Goal: Task Accomplishment & Management: Complete application form

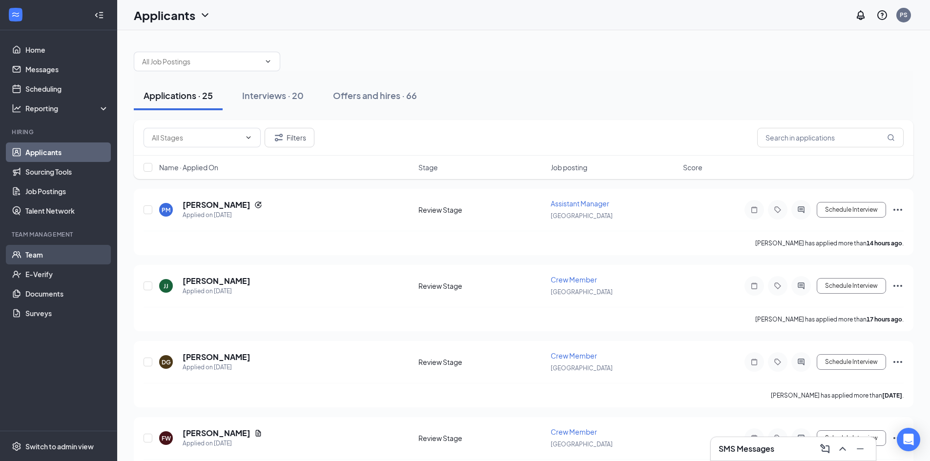
click at [37, 255] on link "Team" at bounding box center [66, 255] width 83 height 20
click at [288, 95] on div "Interviews · 20" at bounding box center [272, 95] width 61 height 12
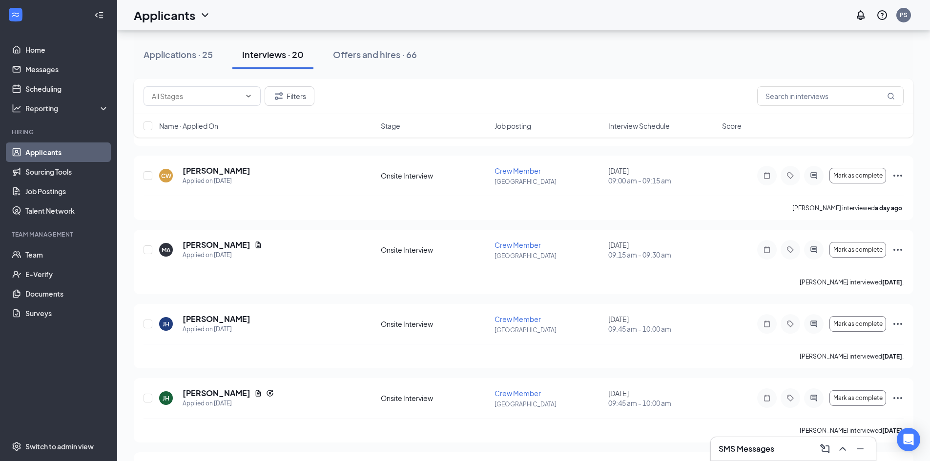
scroll to position [333, 0]
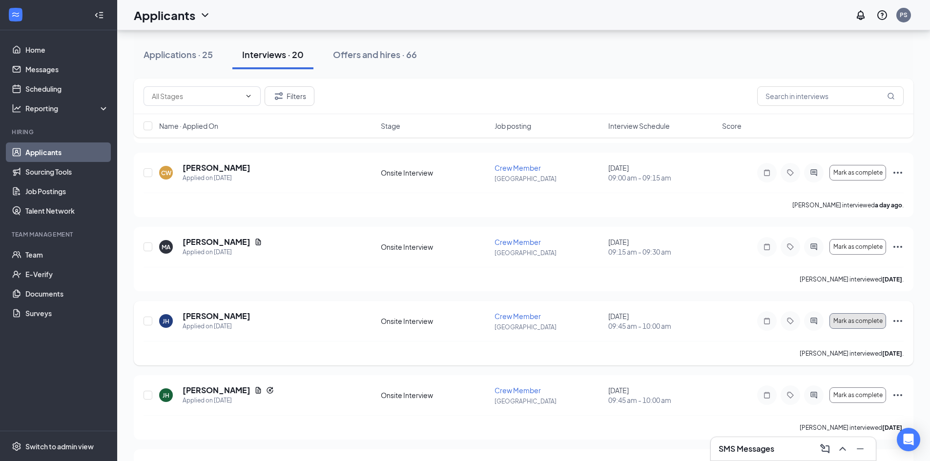
click at [863, 319] on span "Mark as complete" at bounding box center [857, 321] width 49 height 7
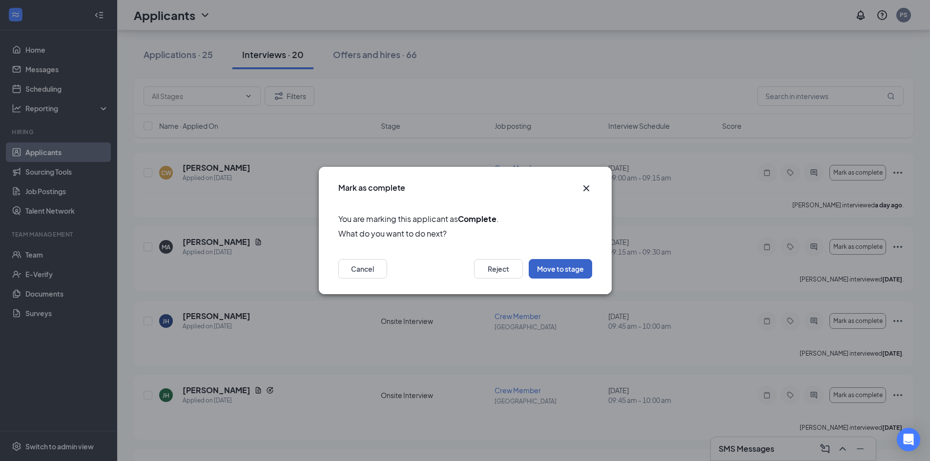
click at [561, 270] on button "Move to stage" at bounding box center [559, 269] width 63 height 20
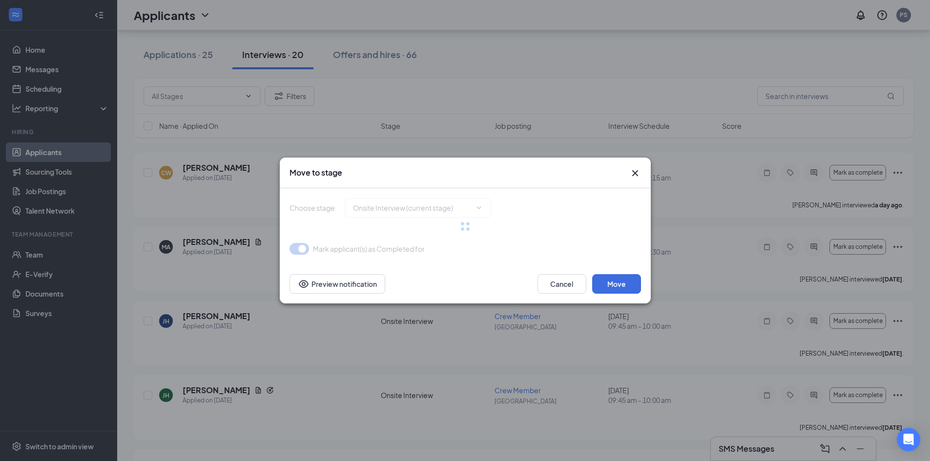
type input "Hiring Complete (final stage)"
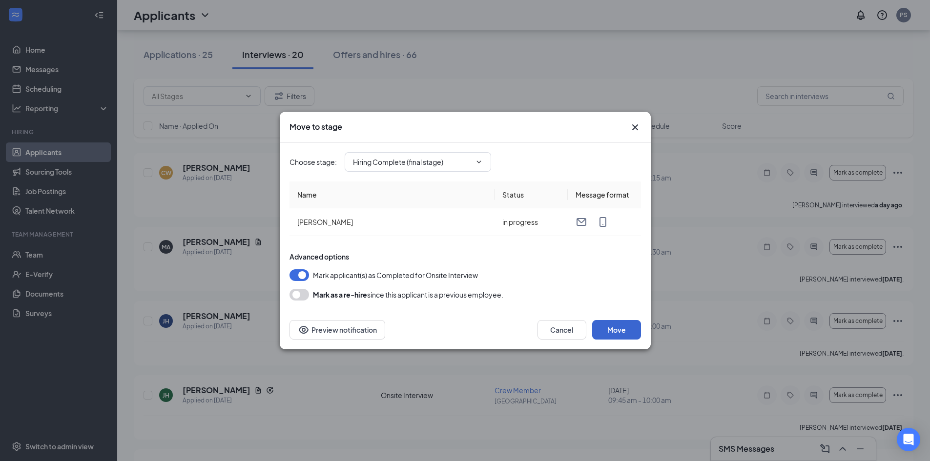
click at [614, 330] on button "Move" at bounding box center [616, 330] width 49 height 20
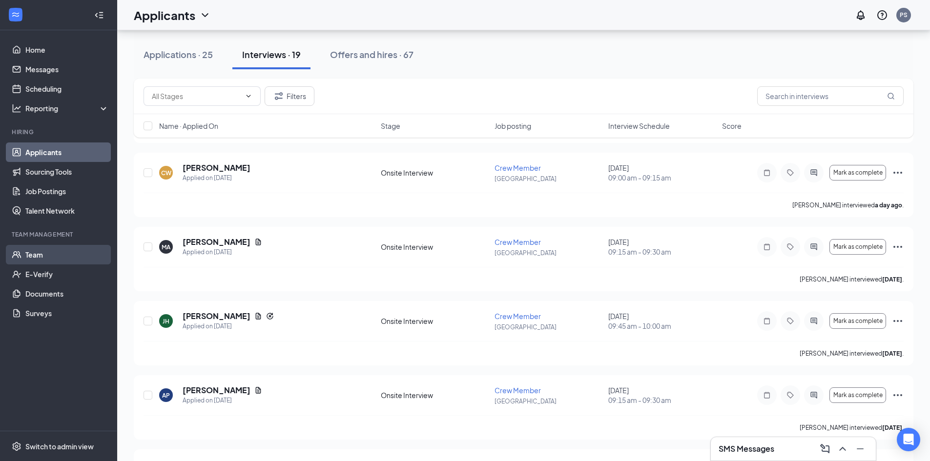
click at [56, 259] on link "Team" at bounding box center [66, 255] width 83 height 20
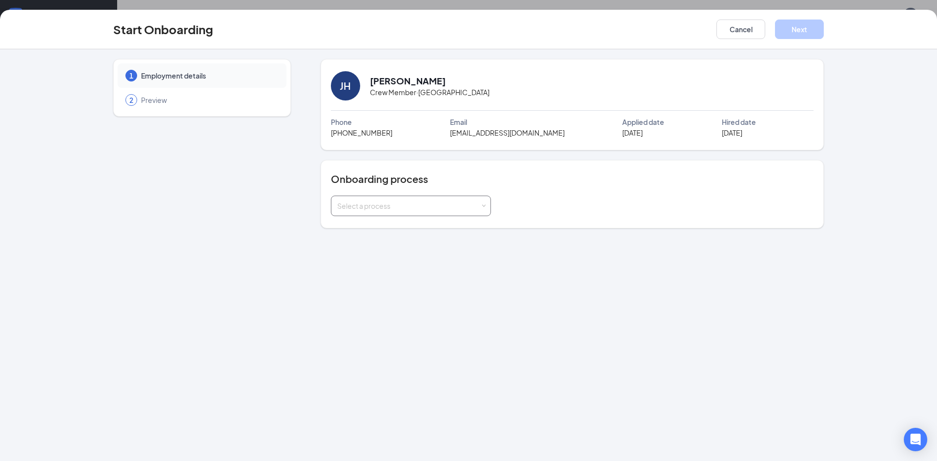
click at [452, 204] on div "Select a process" at bounding box center [408, 206] width 143 height 10
click at [447, 231] on li "Walkthrough Onboarding Process" at bounding box center [410, 227] width 160 height 18
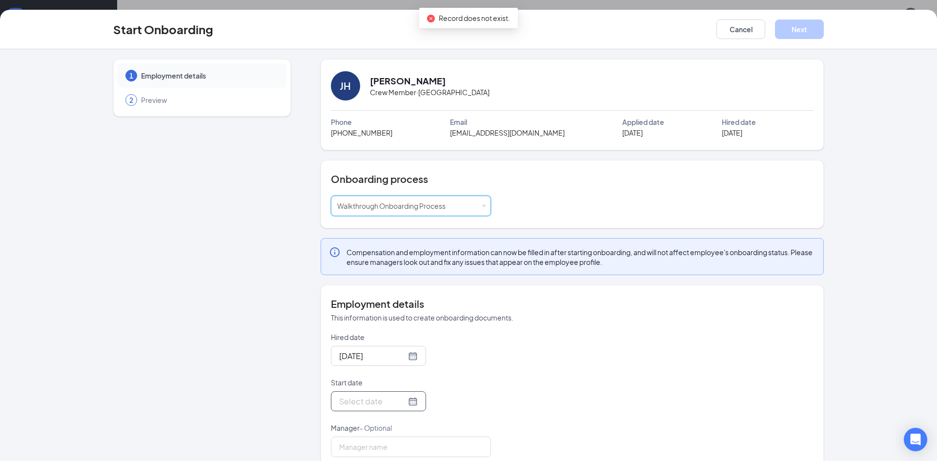
click at [393, 402] on input "Start date" at bounding box center [372, 401] width 67 height 12
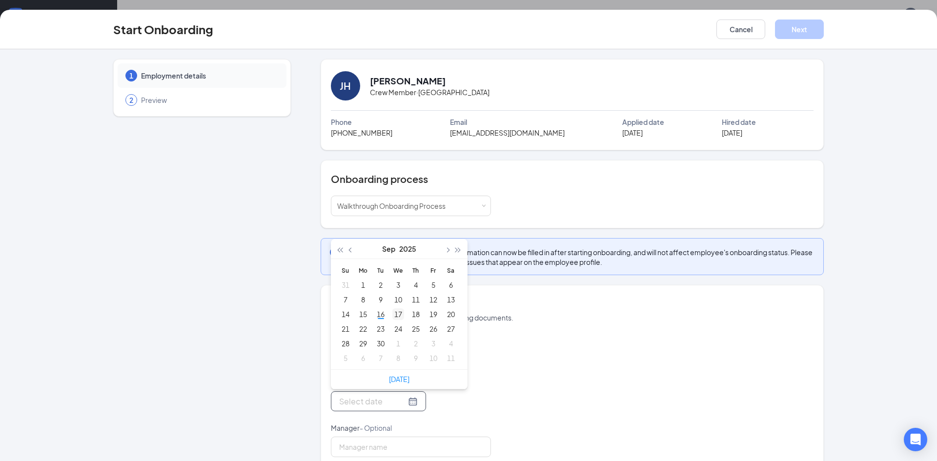
click at [394, 315] on div "17" at bounding box center [398, 314] width 12 height 12
type input "Sep 17, 2025"
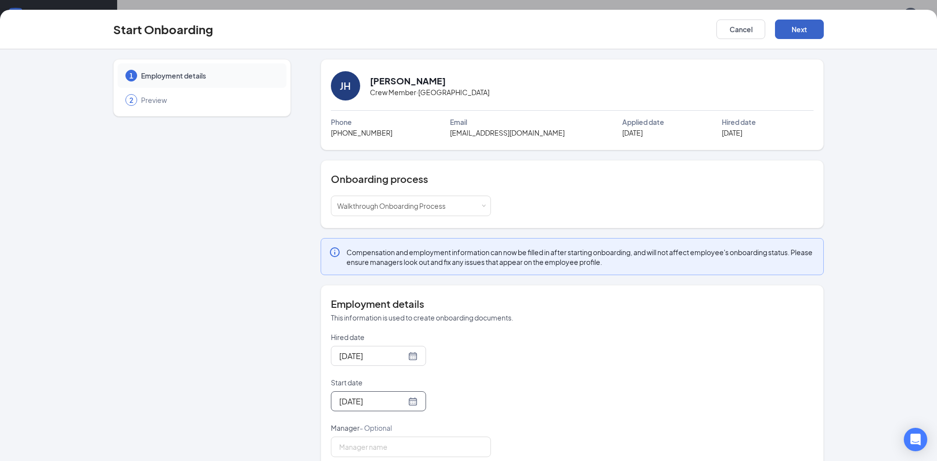
click at [803, 33] on button "Next" at bounding box center [799, 30] width 49 height 20
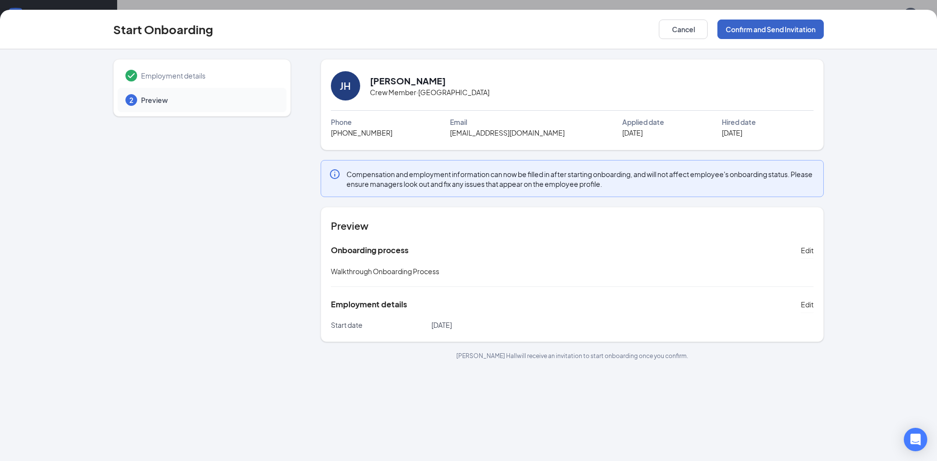
click at [784, 28] on button "Confirm and Send Invitation" at bounding box center [770, 30] width 106 height 20
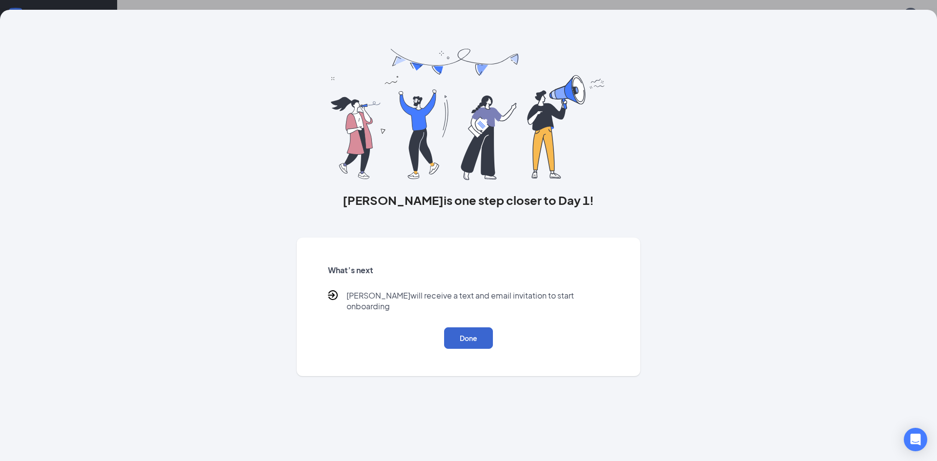
click at [480, 331] on button "Done" at bounding box center [468, 337] width 49 height 21
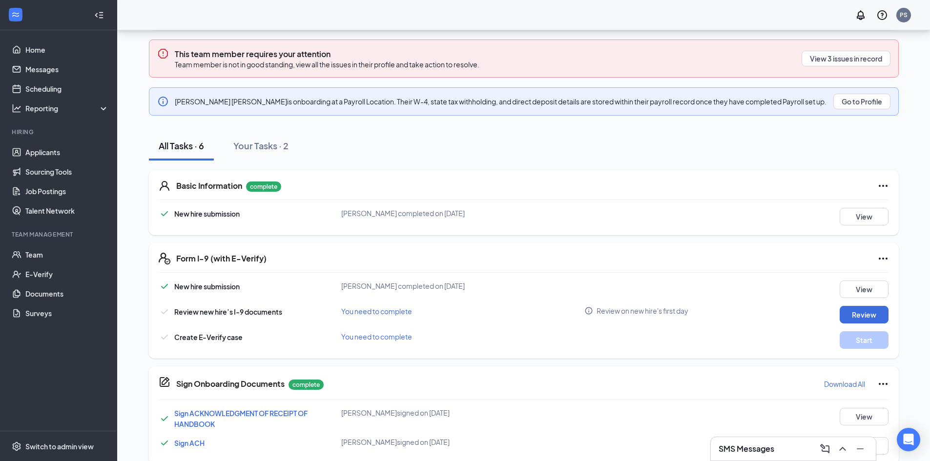
scroll to position [134, 0]
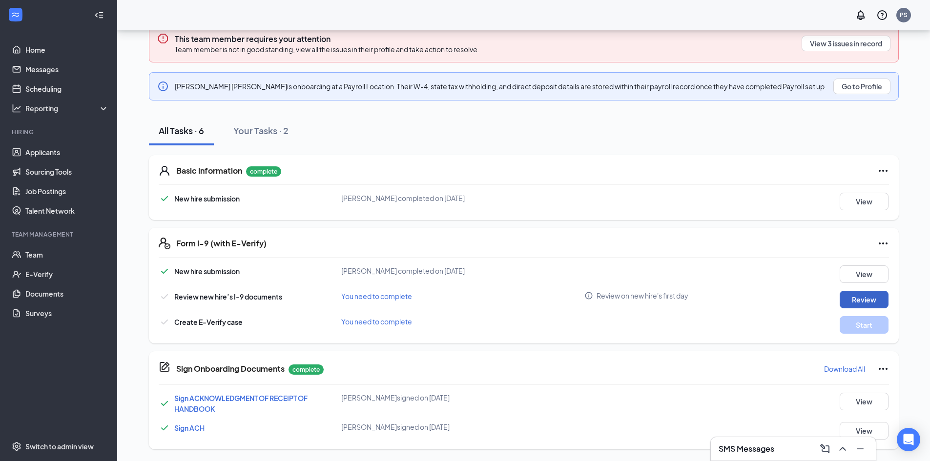
click at [865, 300] on button "Review" at bounding box center [863, 300] width 49 height 18
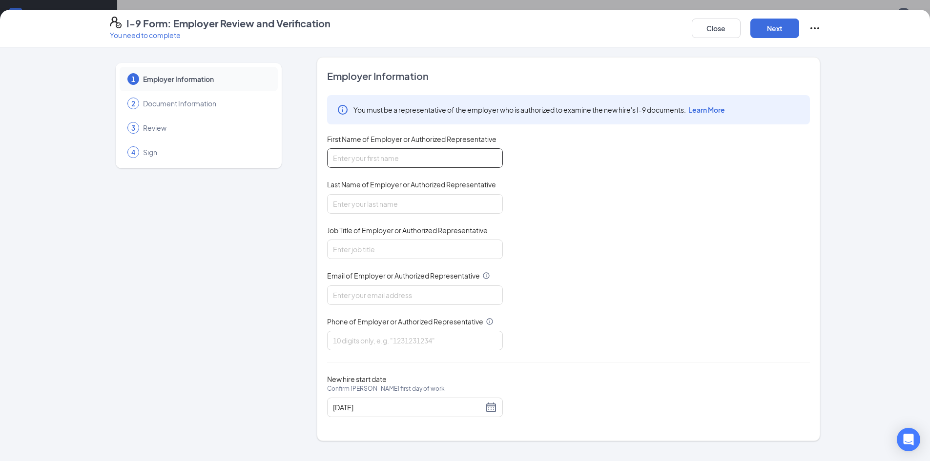
click at [443, 160] on input "First Name of Employer or Authorized Representative" at bounding box center [415, 158] width 176 height 20
type input "[PERSON_NAME]"
click at [445, 206] on input "Last Name of Employer or Authorized Representative" at bounding box center [415, 204] width 176 height 20
type input "Sanders"
click at [432, 248] on input "Job Title of Employer or Authorized Representative" at bounding box center [415, 250] width 176 height 20
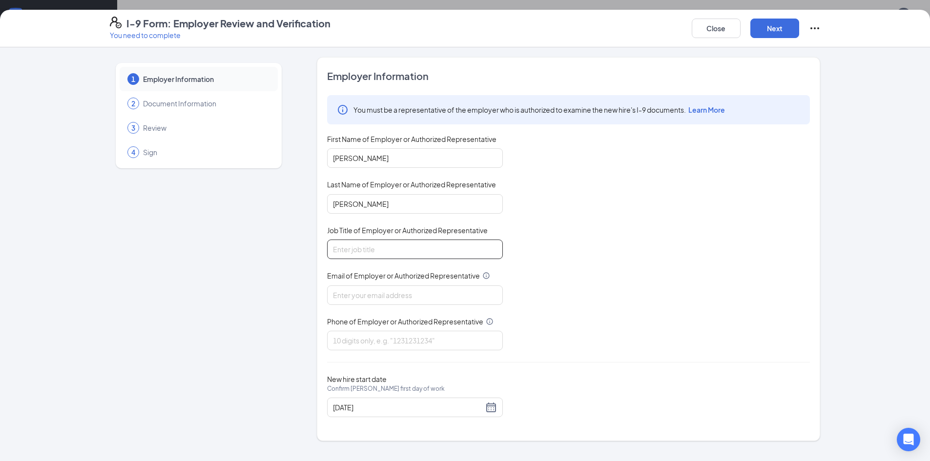
type input "GM"
click at [414, 295] on input "Email of Employer or Authorized Representative" at bounding box center [415, 295] width 176 height 20
click at [425, 341] on input "Phone of Employer or Authorized Representative" at bounding box center [415, 341] width 176 height 20
click at [426, 297] on input "Email of Employer or Authorized Representative" at bounding box center [415, 295] width 176 height 20
type input "sanderspatricia27@gmail.com"
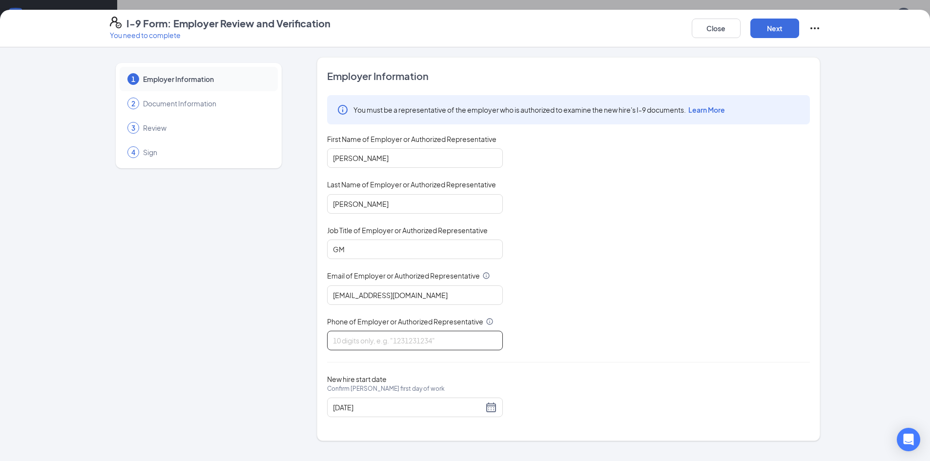
click at [401, 340] on input "Phone of Employer or Authorized Representative" at bounding box center [415, 341] width 176 height 20
type input "2709400449"
click at [779, 30] on button "Next" at bounding box center [774, 29] width 49 height 20
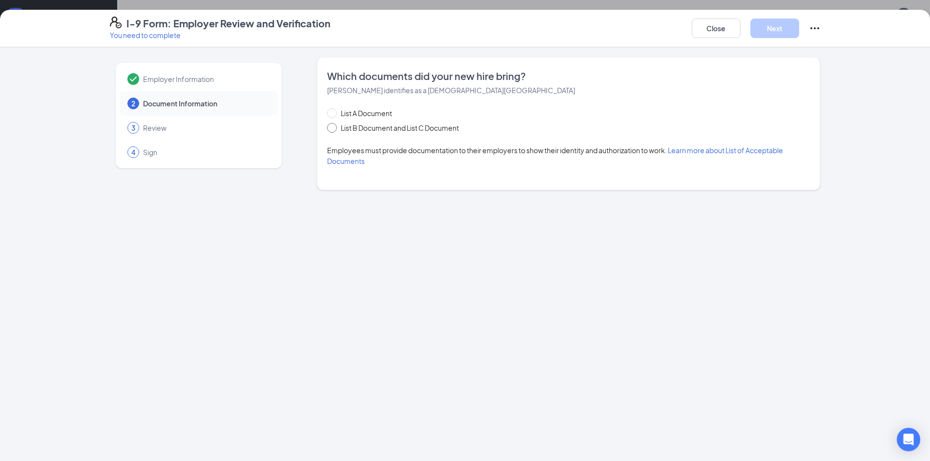
click at [355, 128] on span "List B Document and List C Document" at bounding box center [400, 127] width 126 height 11
click at [334, 128] on input "List B Document and List C Document" at bounding box center [330, 126] width 7 height 7
radio input "true"
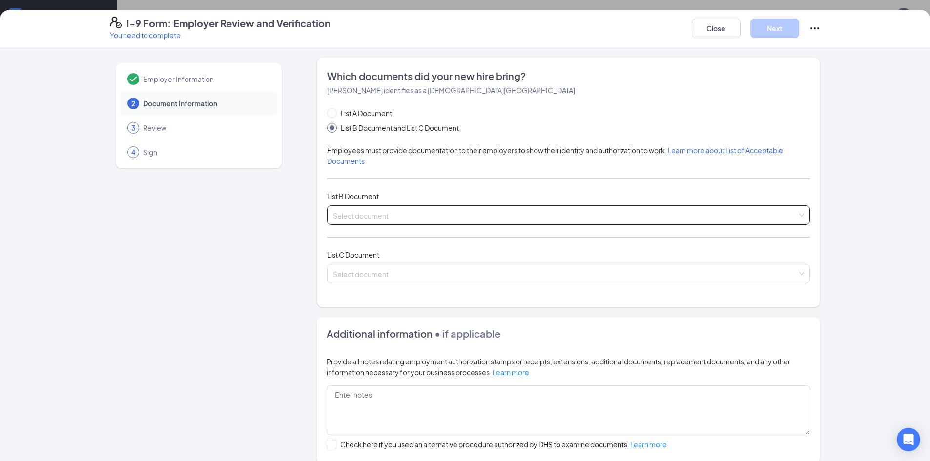
click at [414, 217] on input "search" at bounding box center [565, 213] width 464 height 15
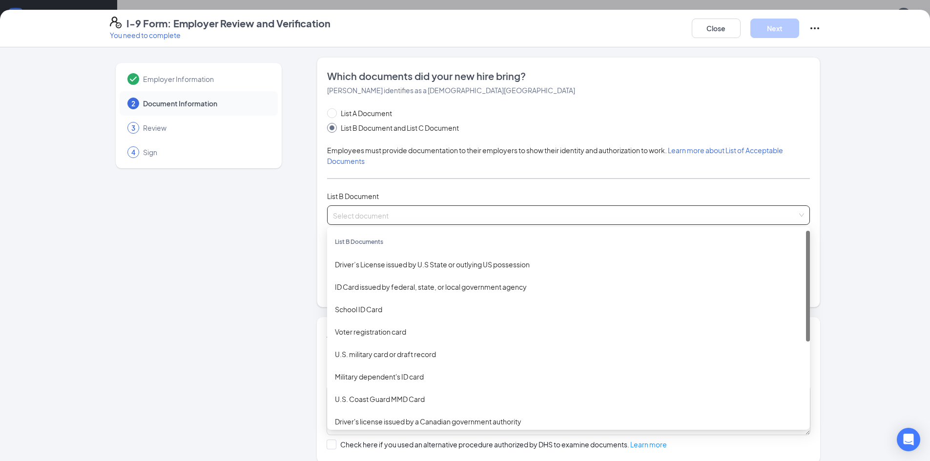
click at [446, 264] on div "Driver’s License issued by U.S State or outlying US possession" at bounding box center [568, 264] width 467 height 11
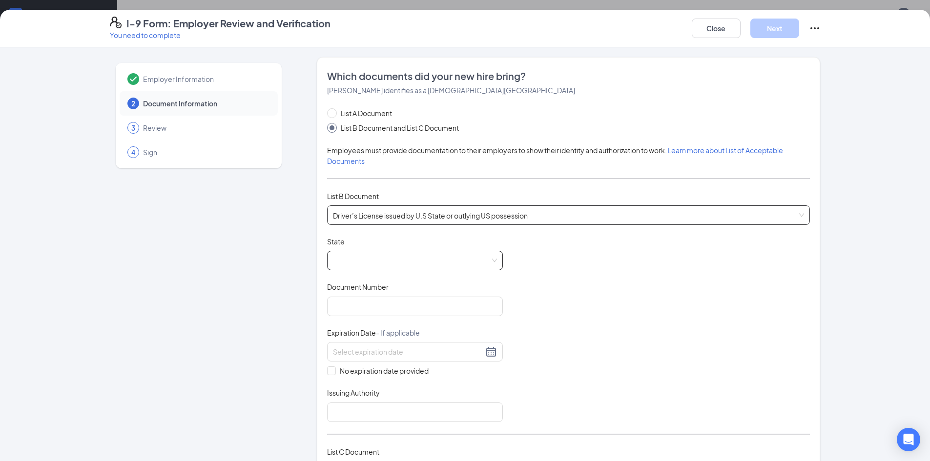
click at [410, 260] on span at bounding box center [415, 260] width 164 height 19
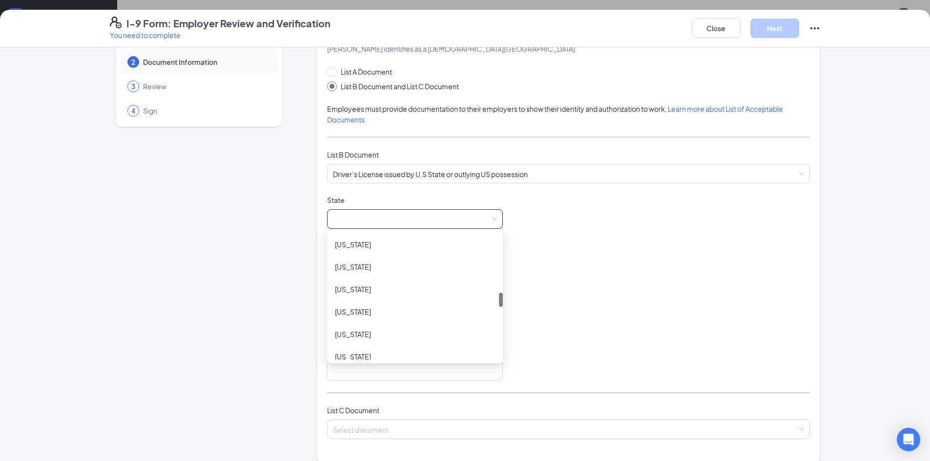
scroll to position [18, 0]
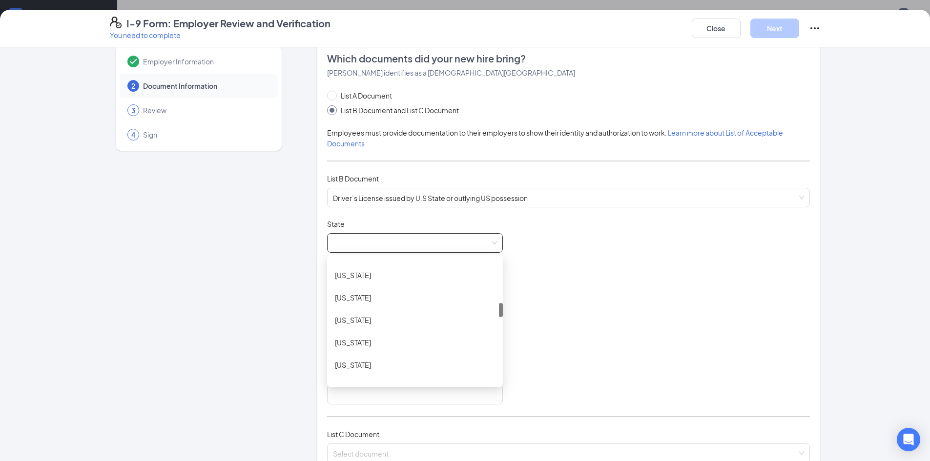
click at [363, 318] on div "Kentucky" at bounding box center [415, 320] width 160 height 11
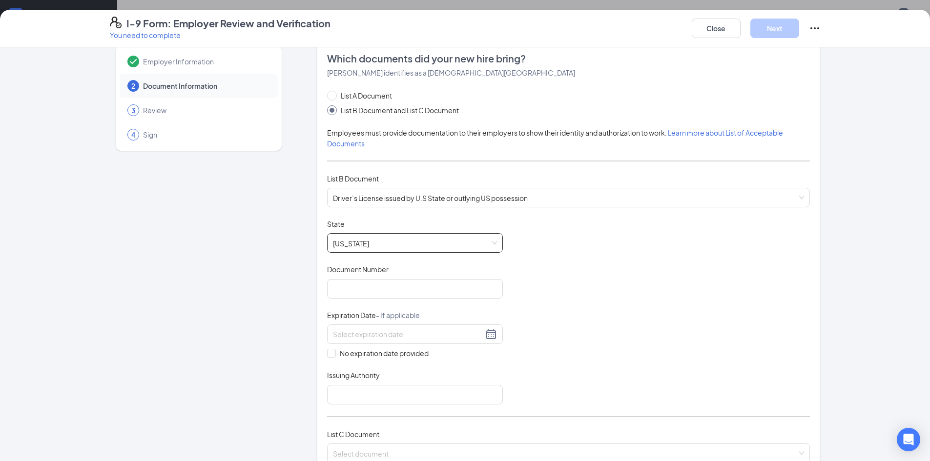
scroll to position [0, 0]
click at [423, 290] on input "Document Number" at bounding box center [415, 289] width 176 height 20
type input "s93527173"
click at [414, 333] on input at bounding box center [408, 334] width 150 height 11
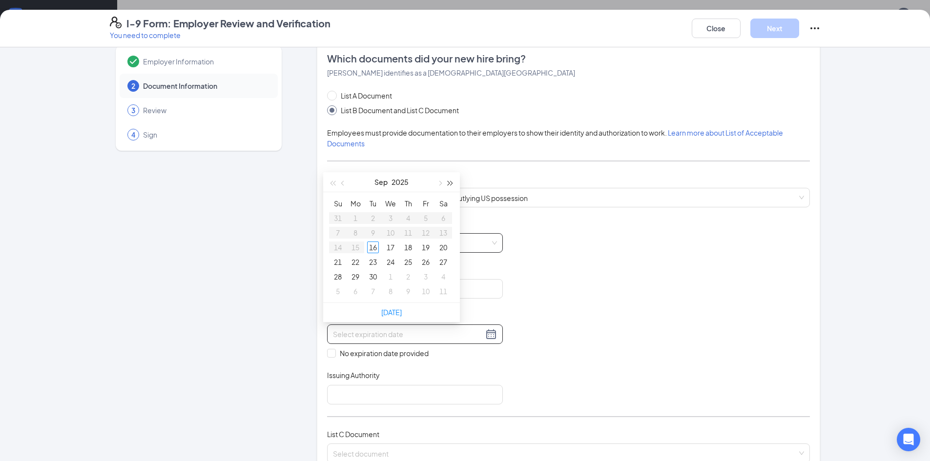
click at [448, 183] on span "button" at bounding box center [450, 183] width 5 height 5
click at [450, 183] on span "button" at bounding box center [450, 183] width 5 height 5
click at [451, 183] on span "button" at bounding box center [450, 183] width 5 height 5
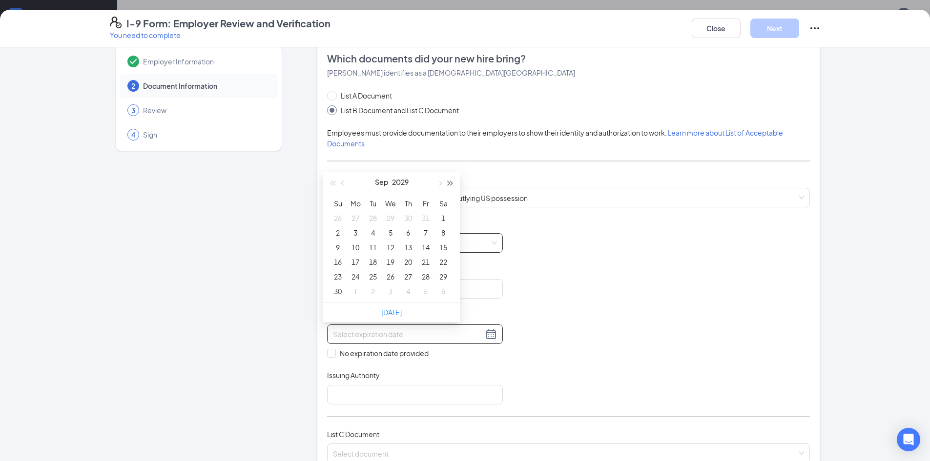
click at [448, 183] on span "button" at bounding box center [450, 183] width 5 height 5
click at [448, 184] on span "button" at bounding box center [450, 183] width 5 height 5
click at [392, 184] on button "2033" at bounding box center [400, 182] width 18 height 20
click at [390, 236] on div "2033" at bounding box center [391, 242] width 29 height 12
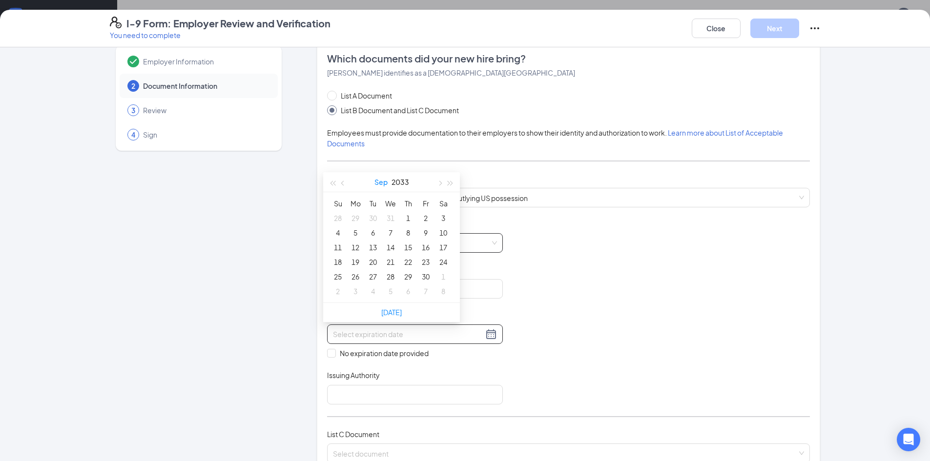
click at [380, 182] on button "Sep" at bounding box center [380, 182] width 13 height 20
click at [439, 239] on div "Jun" at bounding box center [434, 242] width 29 height 12
click at [389, 262] on div "22" at bounding box center [391, 262] width 12 height 12
type input "06/22/2033"
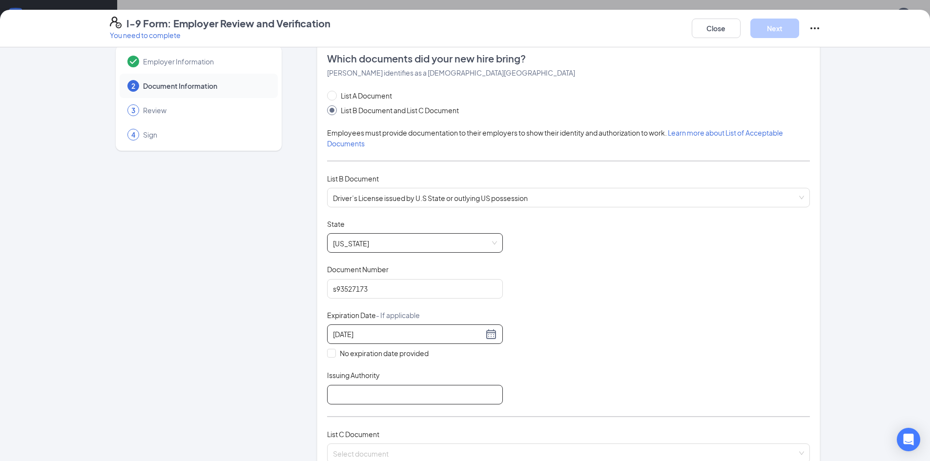
click at [454, 395] on input "Issuing Authority" at bounding box center [415, 395] width 176 height 20
type input "KENTUCKY"
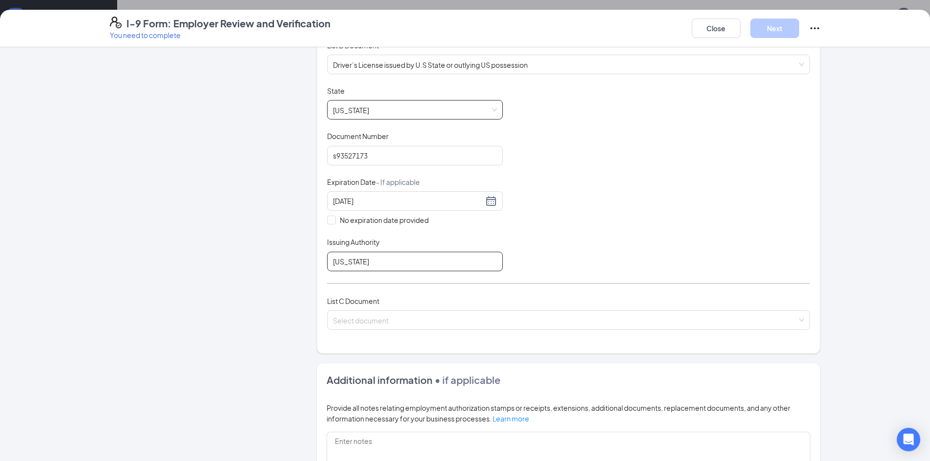
scroll to position [160, 0]
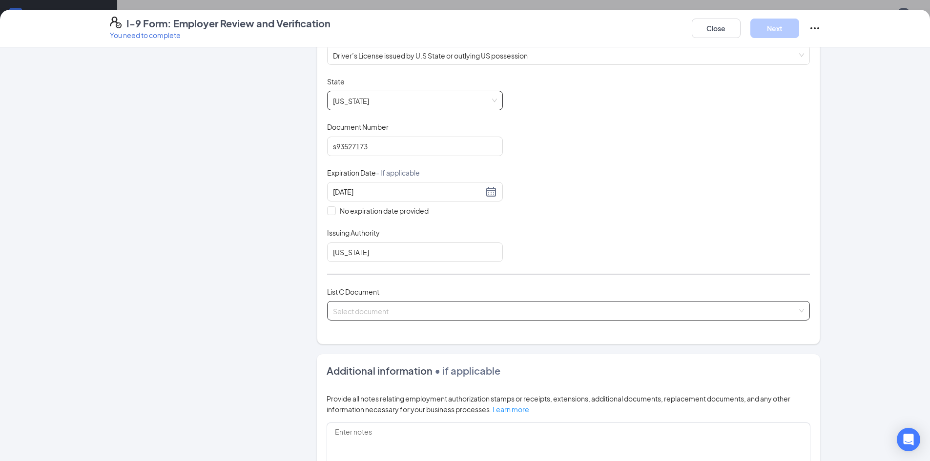
click at [541, 310] on input "search" at bounding box center [565, 309] width 464 height 15
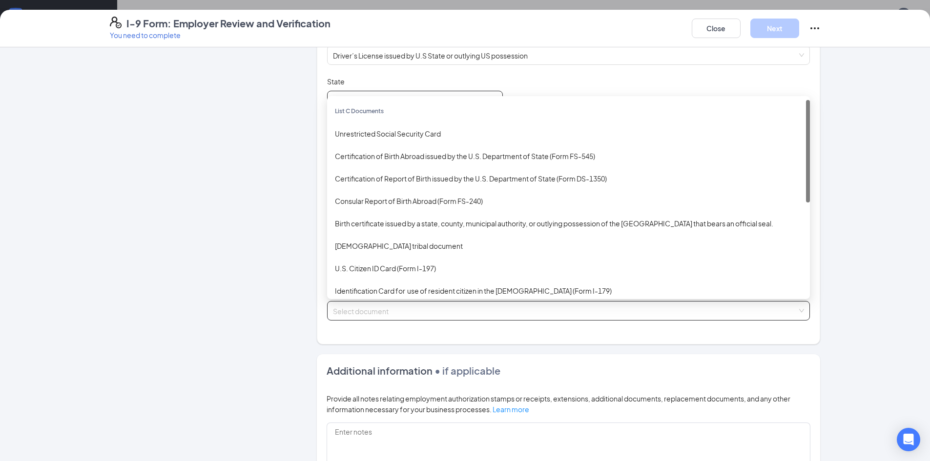
click at [408, 143] on div "Unrestricted Social Security Card" at bounding box center [568, 133] width 483 height 22
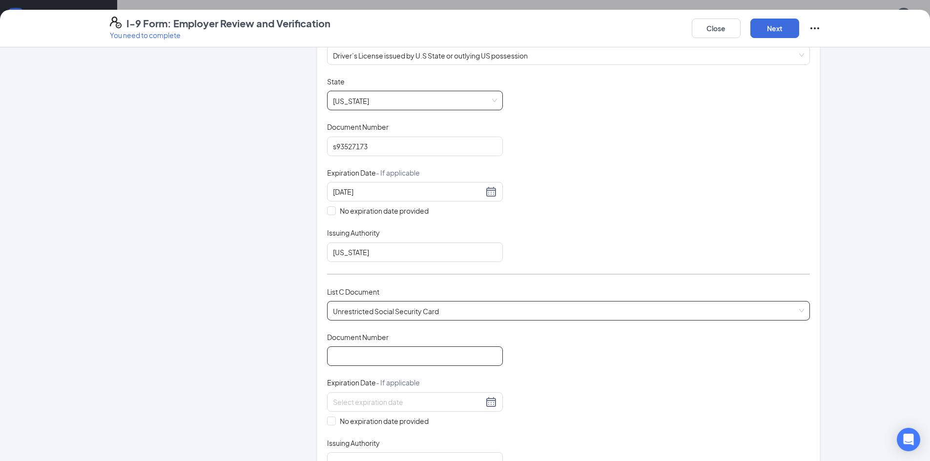
click at [418, 355] on input "Document Number" at bounding box center [415, 356] width 176 height 20
type input "400135909"
click at [327, 421] on input "No expiration date provided" at bounding box center [330, 420] width 7 height 7
checkbox input "true"
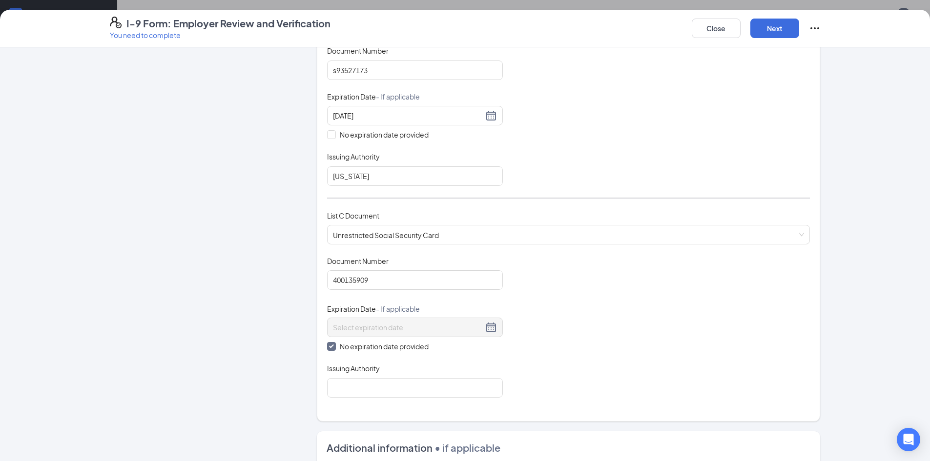
scroll to position [239, 0]
click at [453, 386] on input "Issuing Authority" at bounding box center [415, 386] width 176 height 20
type input "United States of America"
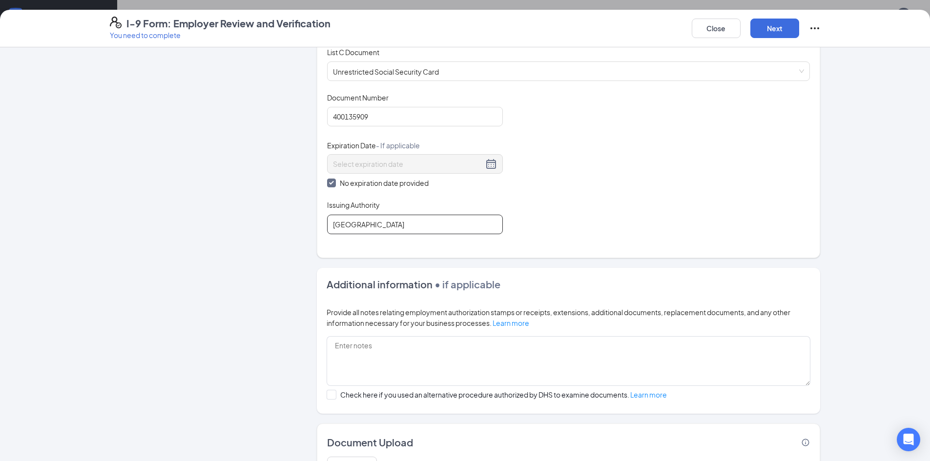
scroll to position [455, 0]
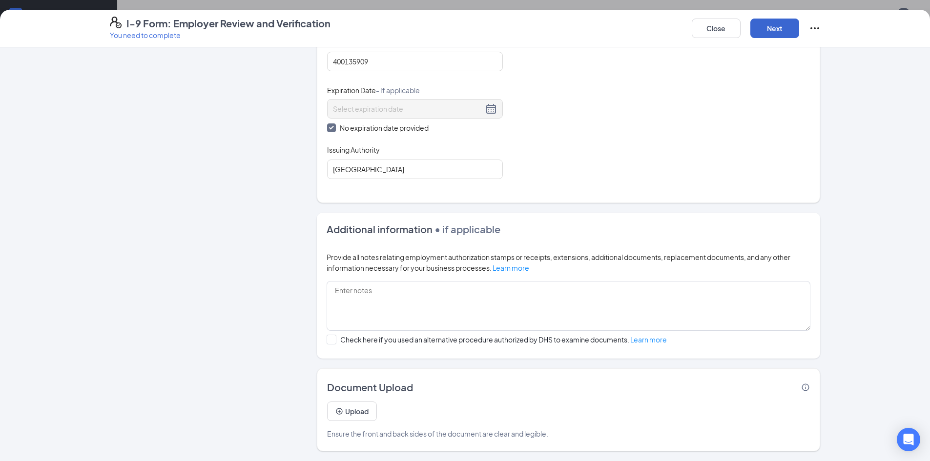
click at [777, 35] on button "Next" at bounding box center [774, 29] width 49 height 20
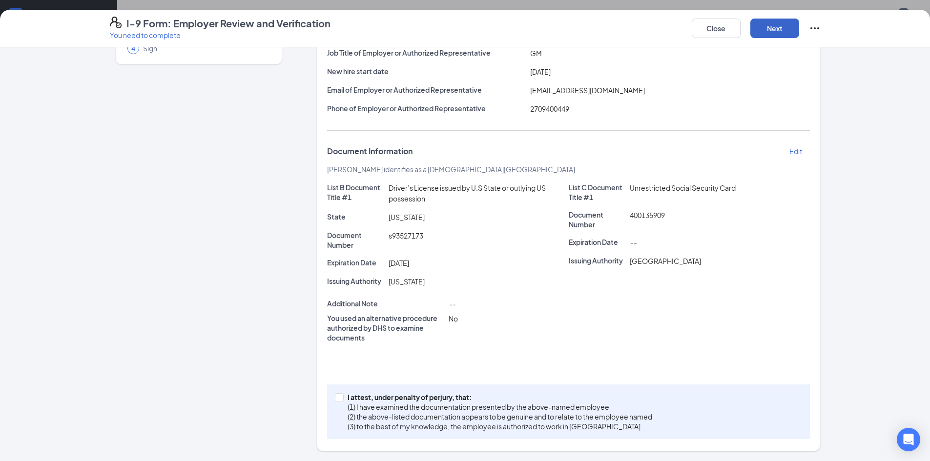
scroll to position [104, 0]
click at [335, 396] on input "I attest, under penalty of perjury, that: (1) I have examined the documentation…" at bounding box center [338, 396] width 7 height 7
checkbox input "true"
click at [775, 27] on button "Next" at bounding box center [774, 29] width 49 height 20
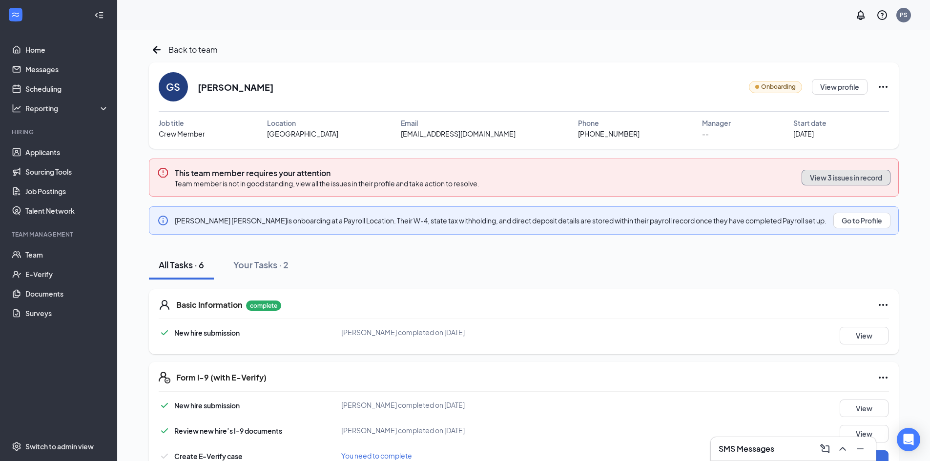
click at [856, 177] on button "View 3 issues in record" at bounding box center [845, 178] width 89 height 16
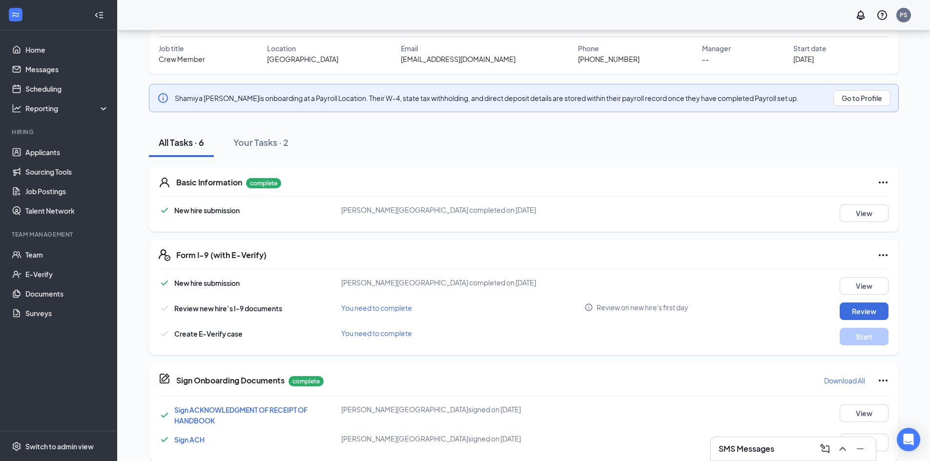
scroll to position [81, 0]
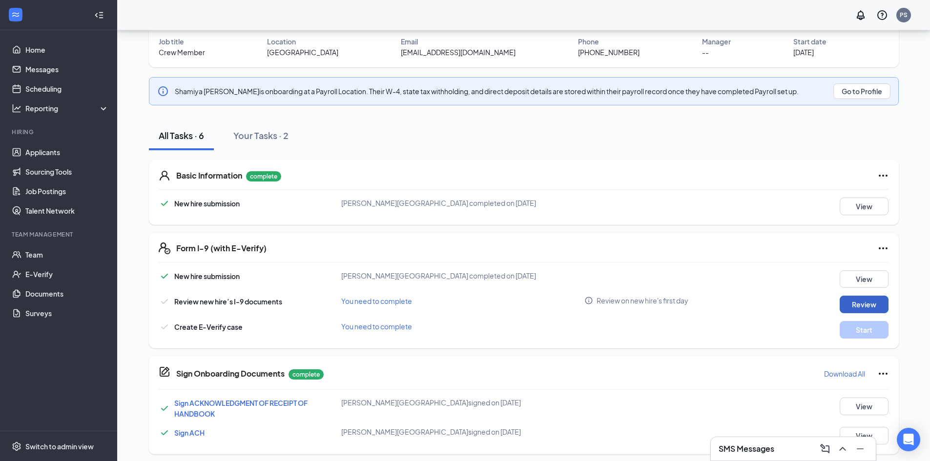
click at [868, 304] on button "Review" at bounding box center [863, 305] width 49 height 18
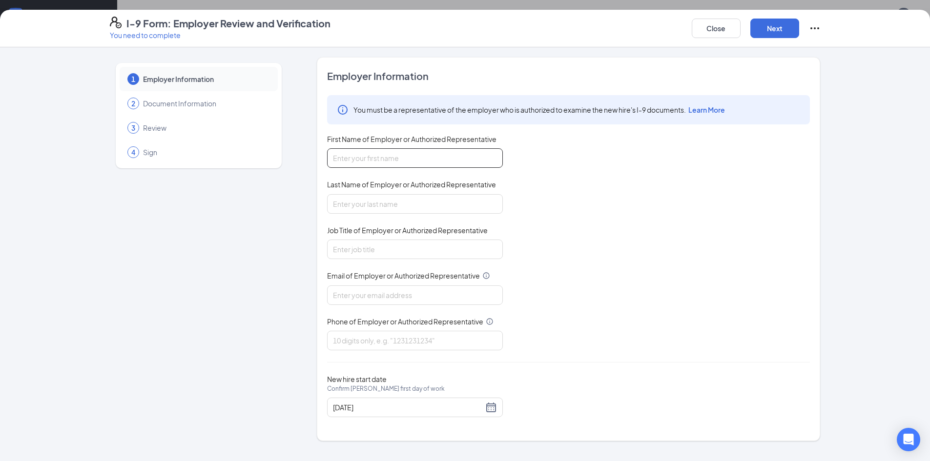
click at [454, 157] on input "First Name of Employer or Authorized Representative" at bounding box center [415, 158] width 176 height 20
type input "[PERSON_NAME]"
click at [436, 200] on input "Last Name of Employer or Authorized Representative" at bounding box center [415, 204] width 176 height 20
type input "[PERSON_NAME]"
click at [432, 249] on input "Job Title of Employer or Authorized Representative" at bounding box center [415, 250] width 176 height 20
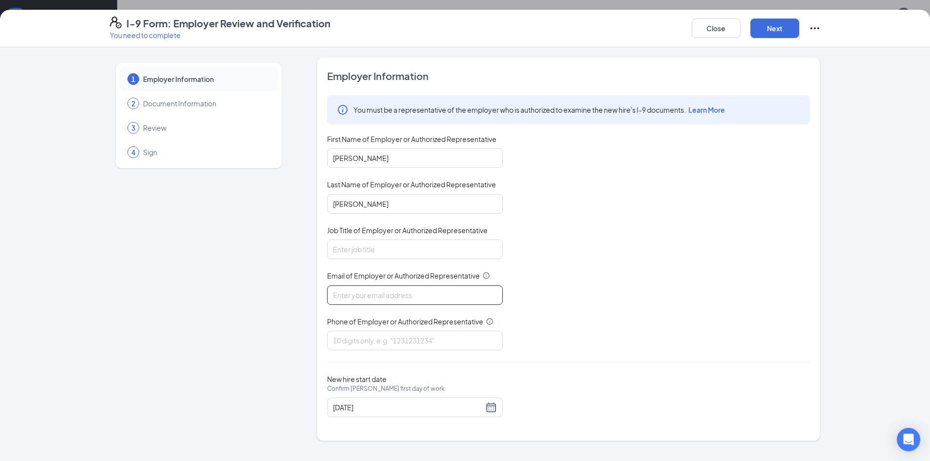
click at [425, 296] on input "Email of Employer or Authorized Representative" at bounding box center [415, 295] width 176 height 20
type input "[EMAIL_ADDRESS][DOMAIN_NAME]"
click at [417, 340] on input "Phone of Employer or Authorized Representative" at bounding box center [415, 341] width 176 height 20
type input "2709400449"
click at [630, 367] on div "Employer Information You must be a representative of the employer who is author…" at bounding box center [568, 249] width 483 height 360
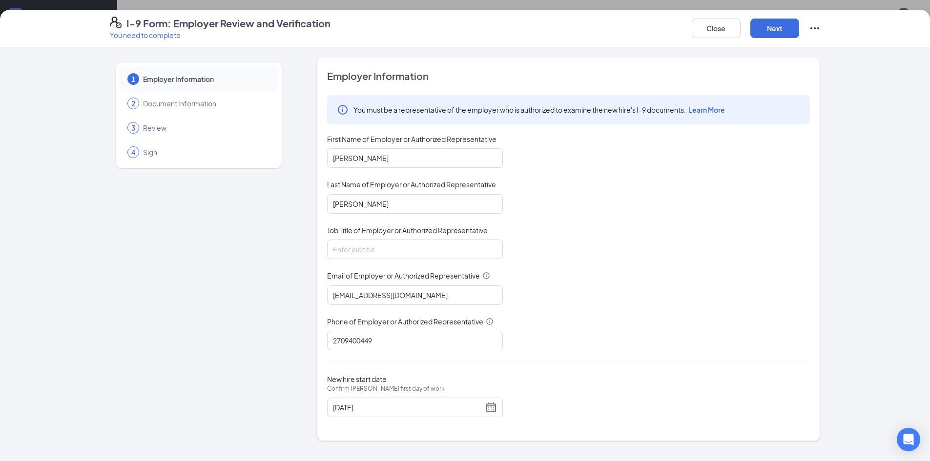
scroll to position [86, 0]
click at [778, 29] on button "Next" at bounding box center [774, 29] width 49 height 20
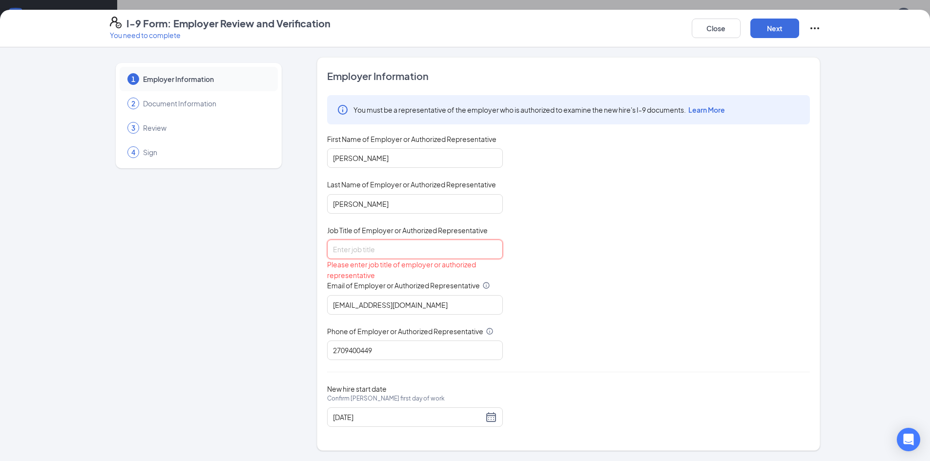
click at [407, 246] on input "Job Title of Employer or Authorized Representative" at bounding box center [415, 250] width 176 height 20
type input "GM"
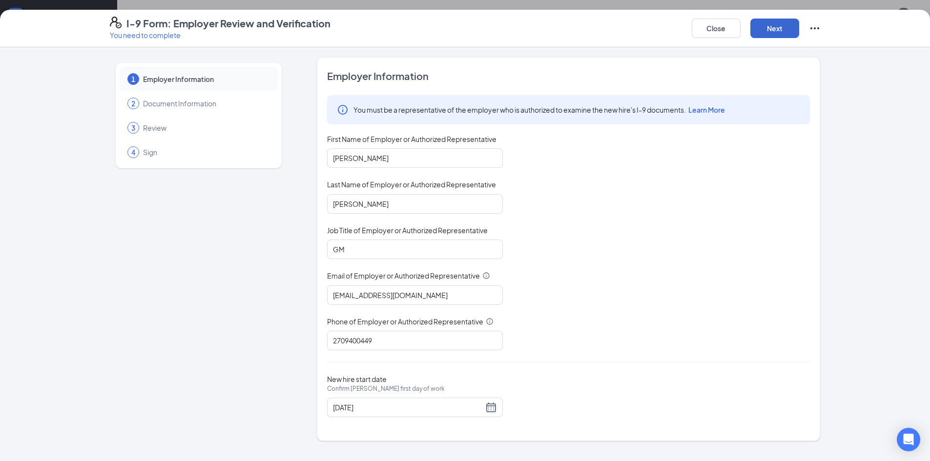
click at [783, 30] on button "Next" at bounding box center [774, 29] width 49 height 20
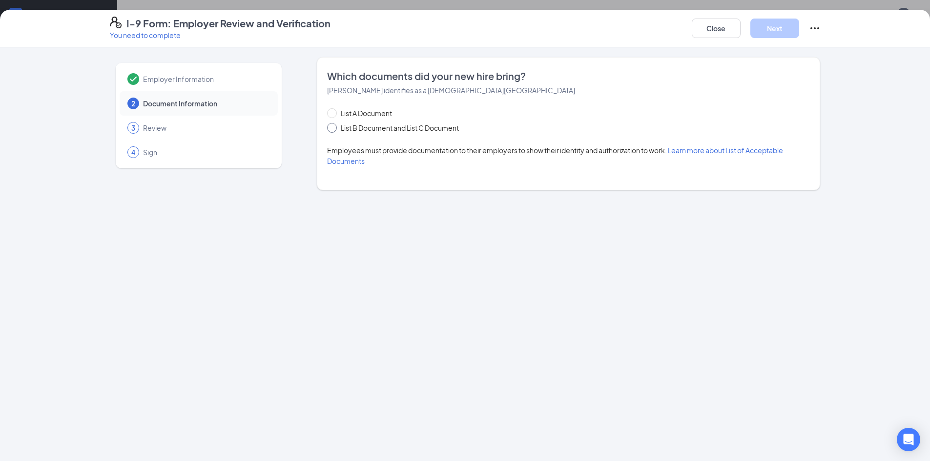
click at [436, 129] on span "List B Document and List C Document" at bounding box center [400, 127] width 126 height 11
click at [334, 129] on input "List B Document and List C Document" at bounding box center [330, 126] width 7 height 7
radio input "true"
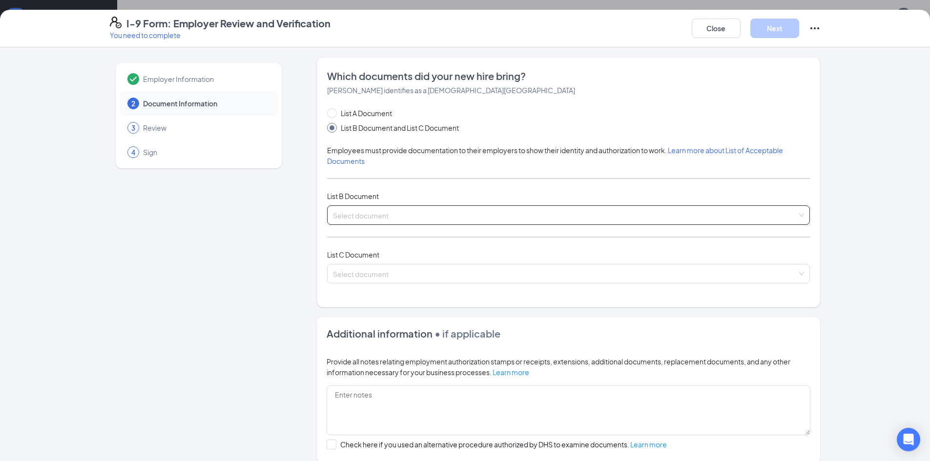
click at [460, 212] on input "search" at bounding box center [565, 213] width 464 height 15
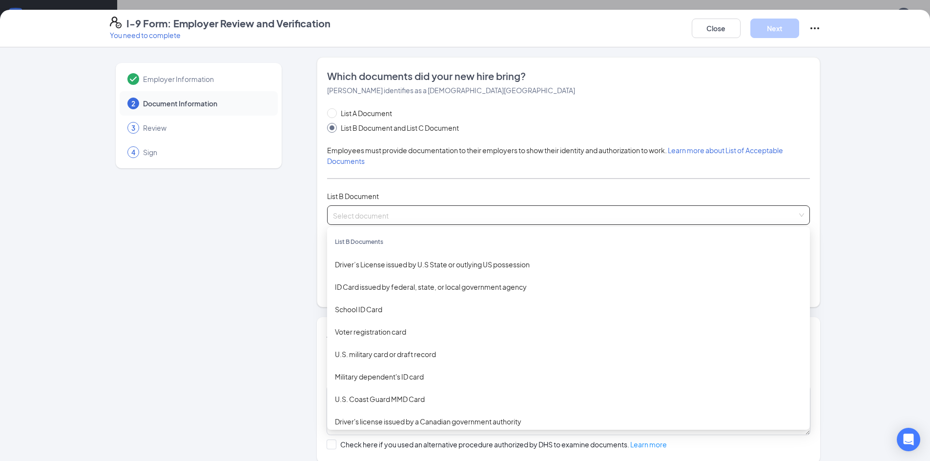
click at [453, 263] on div "Driver’s License issued by U.S State or outlying US possession" at bounding box center [568, 264] width 467 height 11
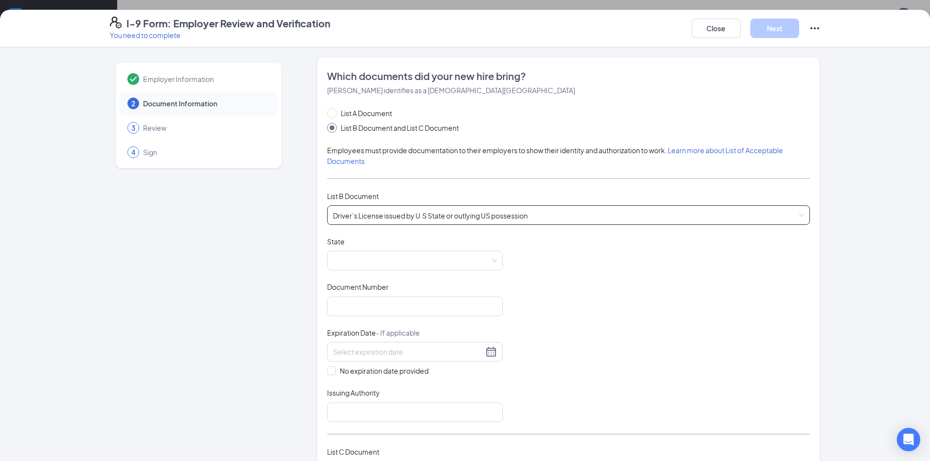
click at [539, 217] on span "Driver’s License issued by U.S State or outlying US possession" at bounding box center [568, 215] width 471 height 19
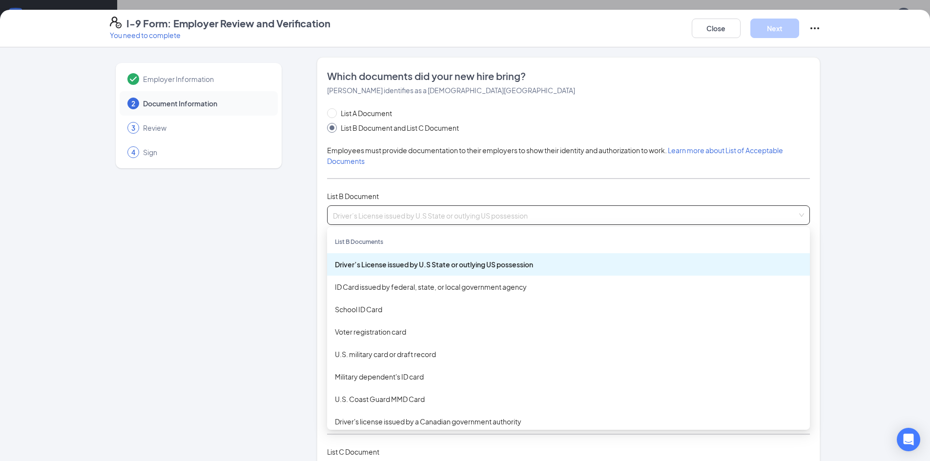
click at [251, 393] on div "Employer Information 2 Document Information 3 Review 4 Sign" at bounding box center [199, 405] width 178 height 696
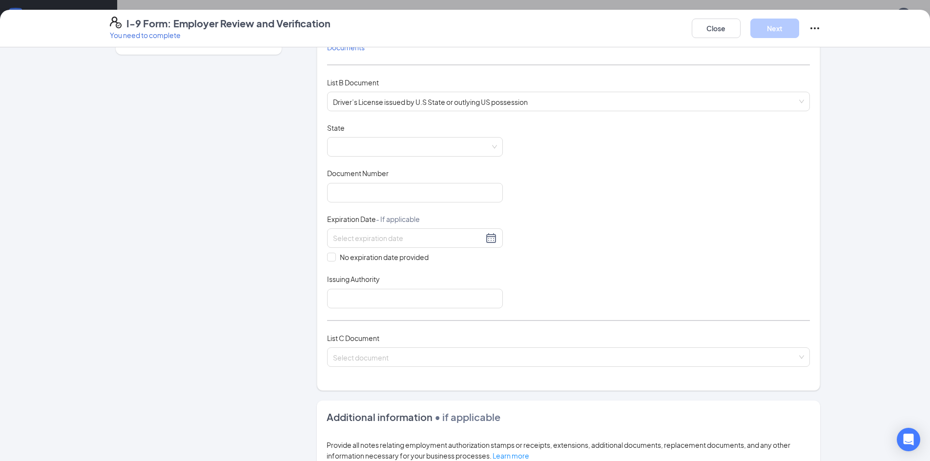
scroll to position [114, 0]
click at [488, 358] on input "search" at bounding box center [565, 354] width 464 height 15
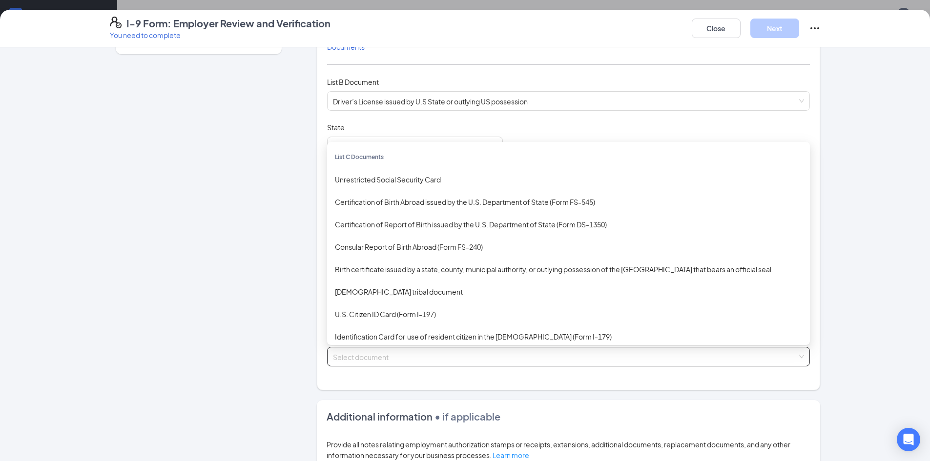
click at [620, 276] on div "Birth certificate issued by a state, county, municipal authority, or outlying p…" at bounding box center [568, 269] width 483 height 22
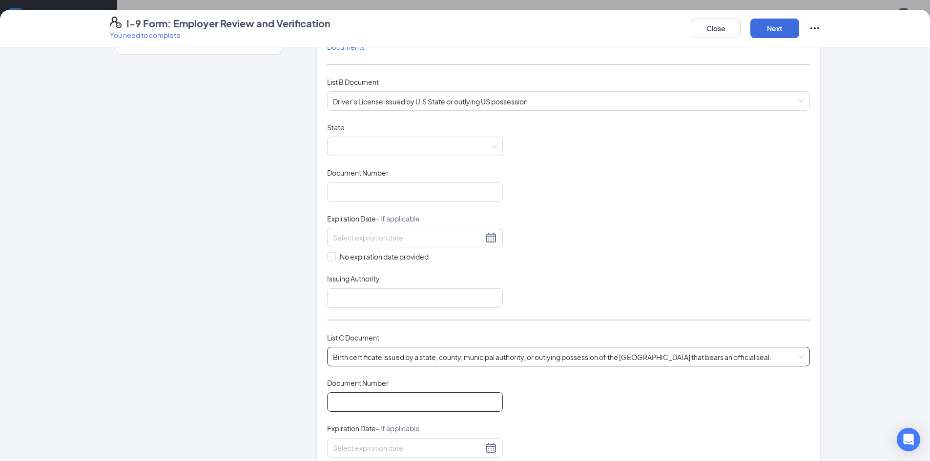
click at [476, 404] on input "Document Number" at bounding box center [415, 402] width 176 height 20
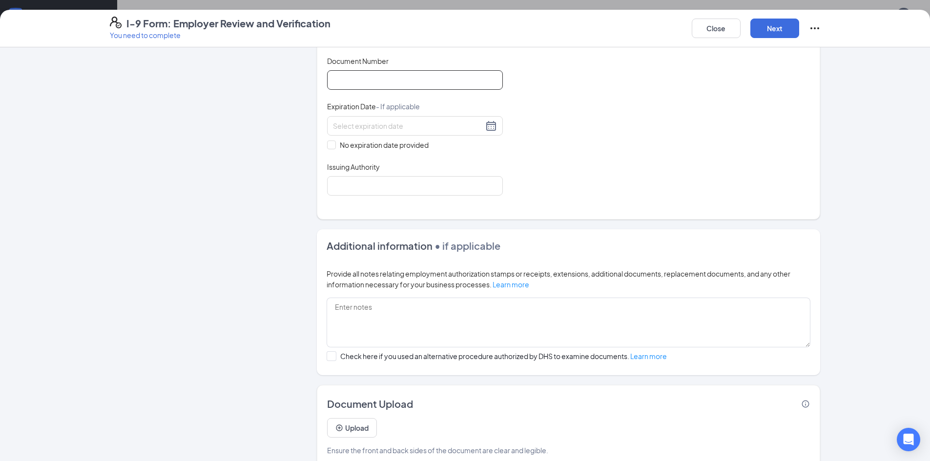
scroll to position [453, 0]
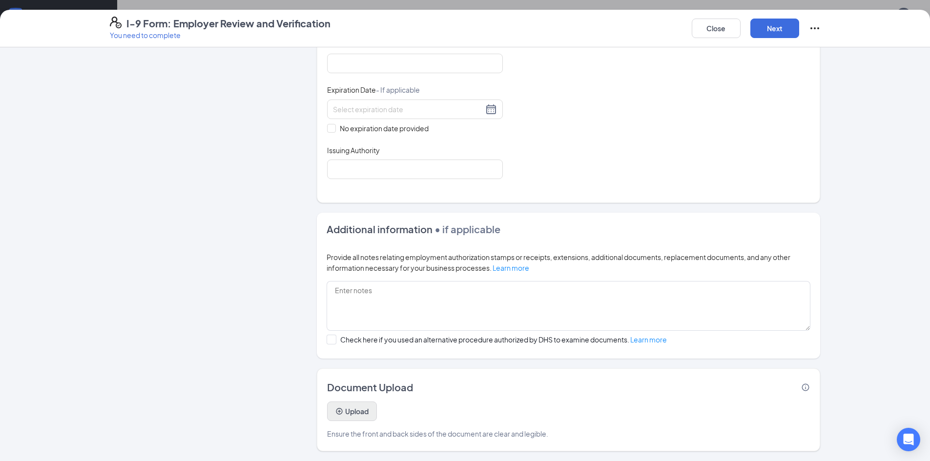
click at [349, 408] on button "Upload" at bounding box center [352, 412] width 50 height 20
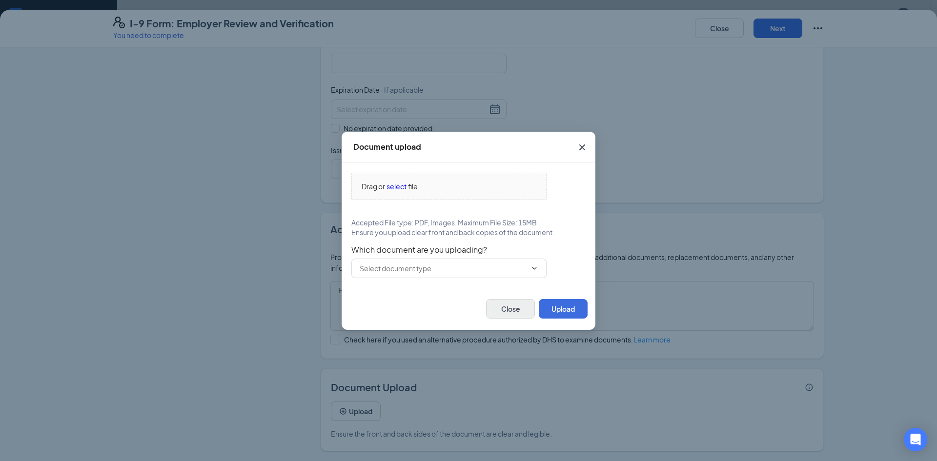
click at [506, 318] on button "Close" at bounding box center [510, 309] width 49 height 20
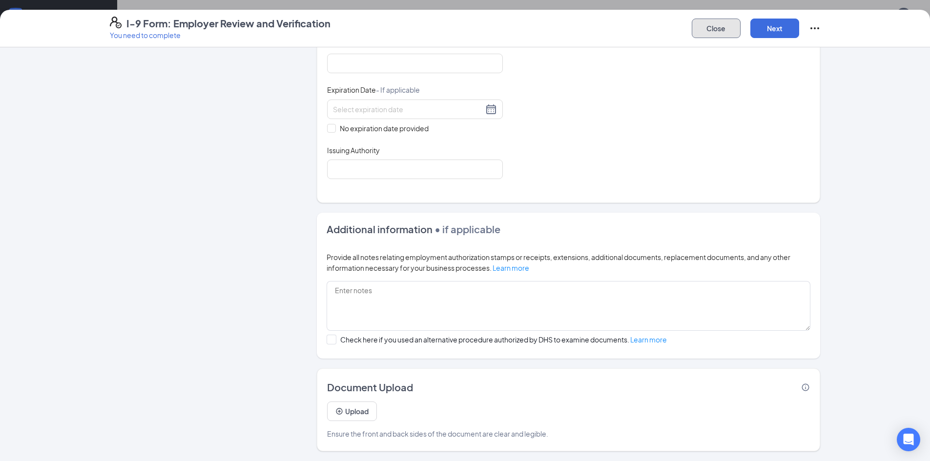
click at [718, 27] on button "Close" at bounding box center [715, 29] width 49 height 20
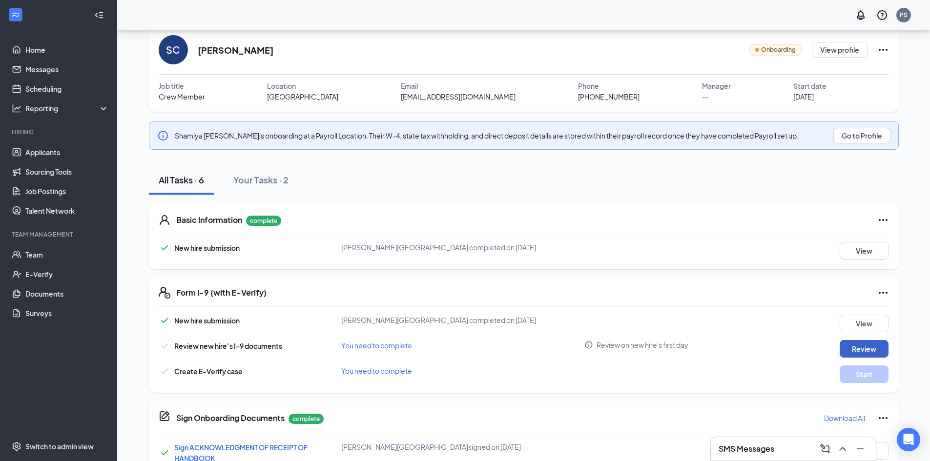
scroll to position [0, 0]
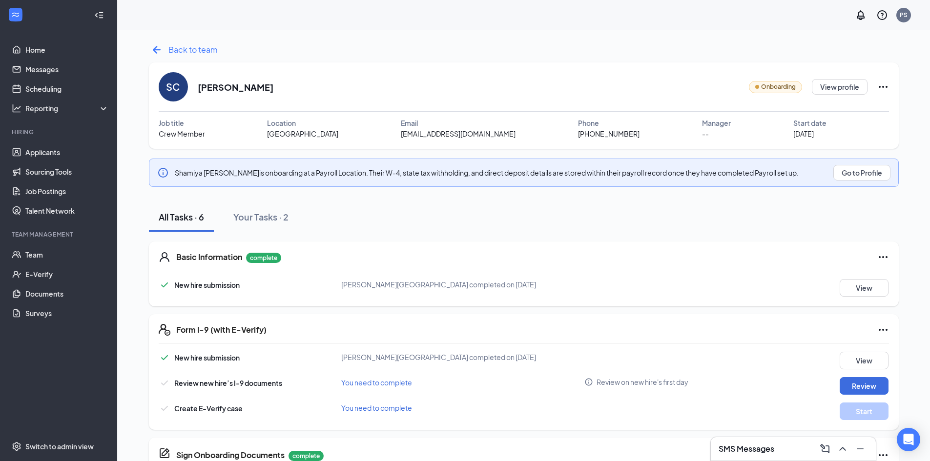
click at [188, 48] on span "Back to team" at bounding box center [192, 49] width 49 height 12
